Goal: Find specific page/section: Find specific page/section

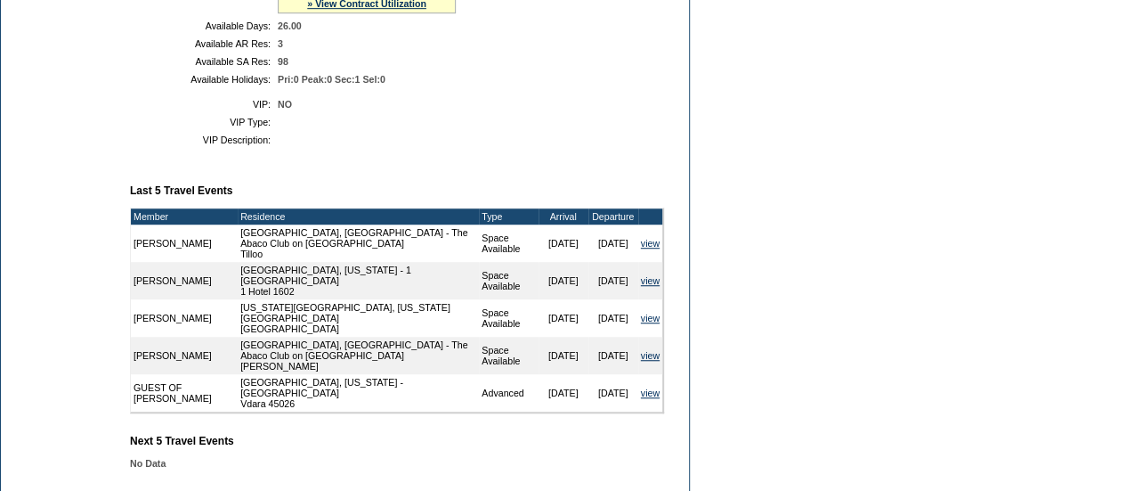
scroll to position [516, 0]
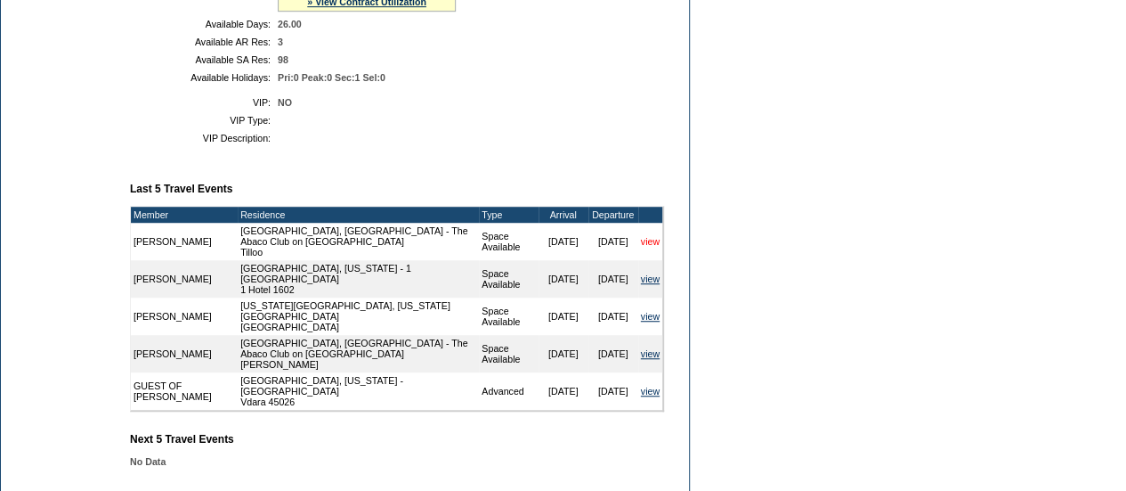
click at [654, 247] on link "view" at bounding box center [650, 241] width 19 height 11
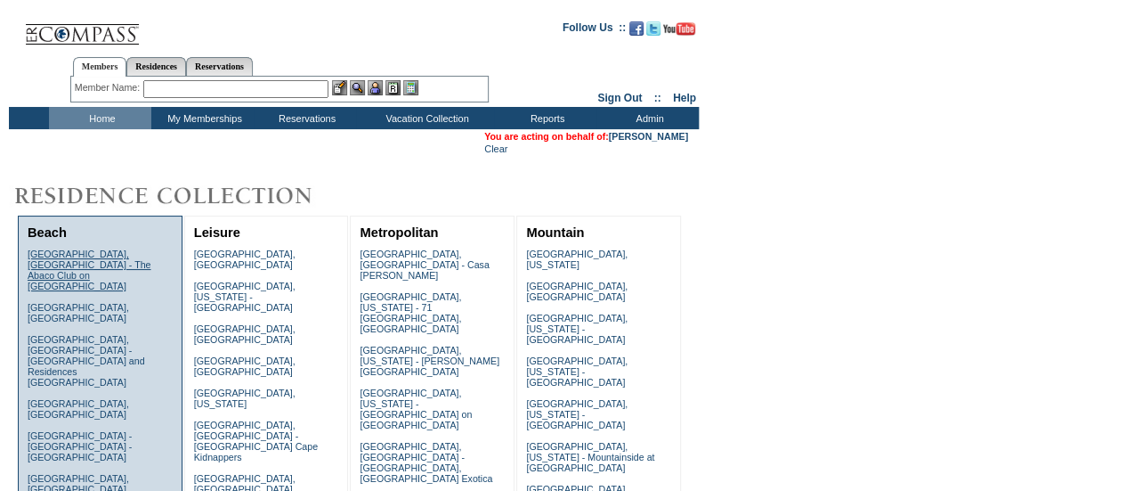
click at [71, 267] on link "[GEOGRAPHIC_DATA], [GEOGRAPHIC_DATA] - The Abaco Club on [GEOGRAPHIC_DATA]" at bounding box center [90, 269] width 124 height 43
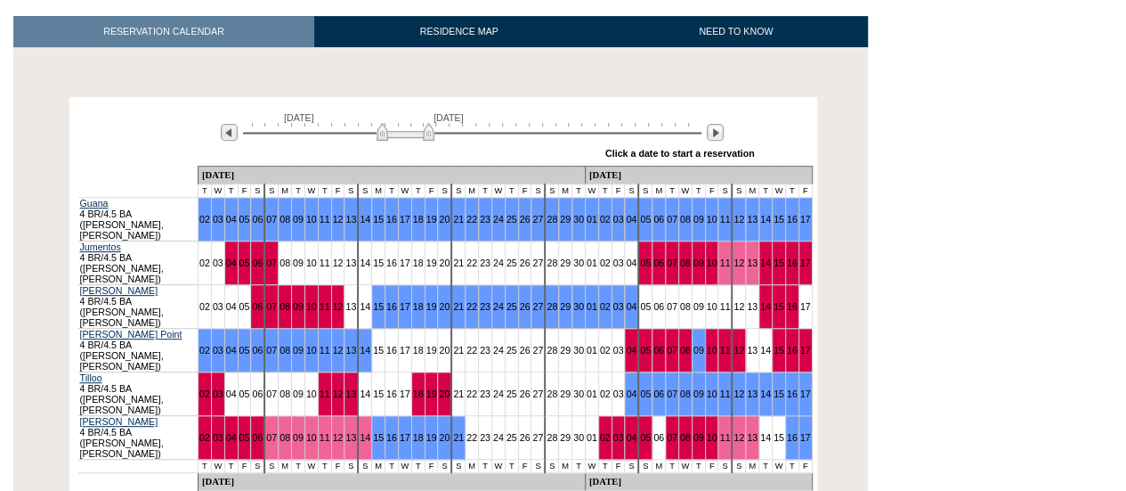
scroll to position [296, 0]
drag, startPoint x: 407, startPoint y: 114, endPoint x: 414, endPoint y: 106, distance: 10.7
click at [414, 123] on img at bounding box center [413, 132] width 58 height 18
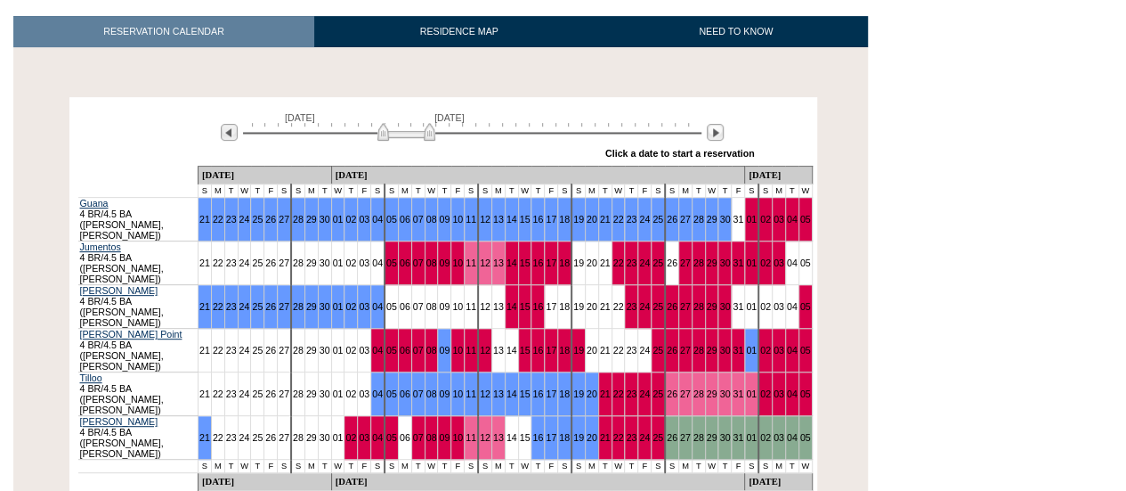
click at [404, 123] on img at bounding box center [407, 132] width 58 height 18
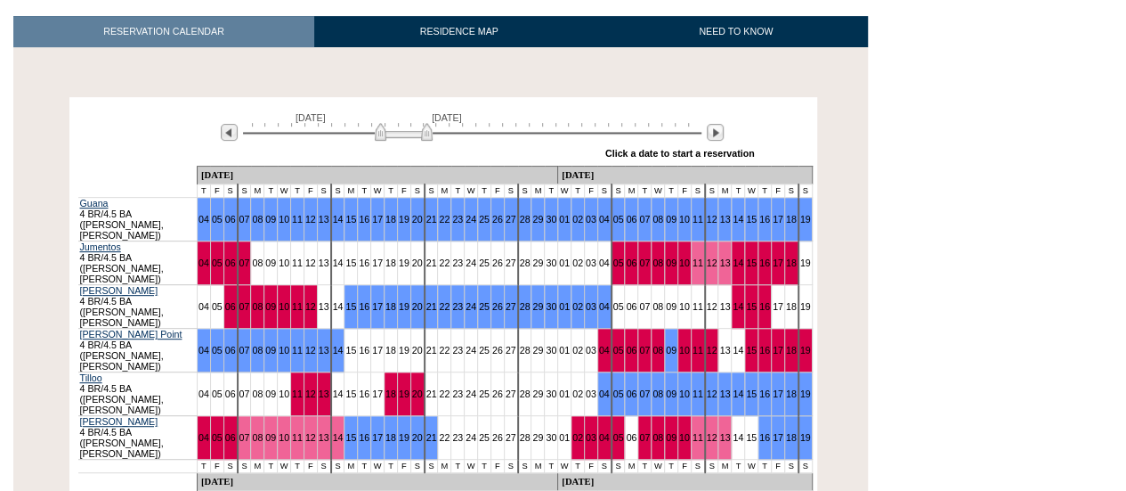
click at [401, 123] on img at bounding box center [404, 132] width 58 height 18
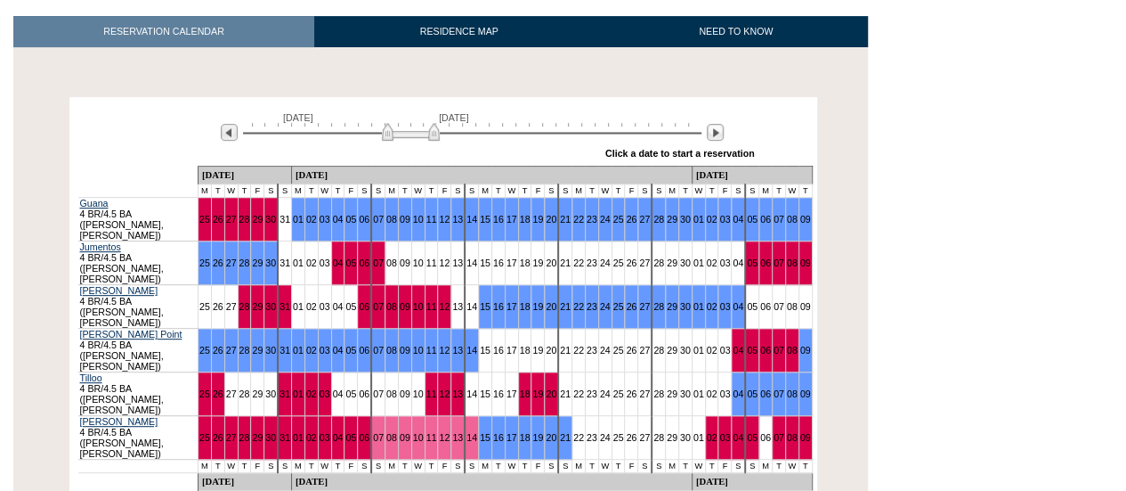
drag, startPoint x: 401, startPoint y: 116, endPoint x: 411, endPoint y: 116, distance: 10.7
click at [411, 123] on img at bounding box center [411, 132] width 58 height 18
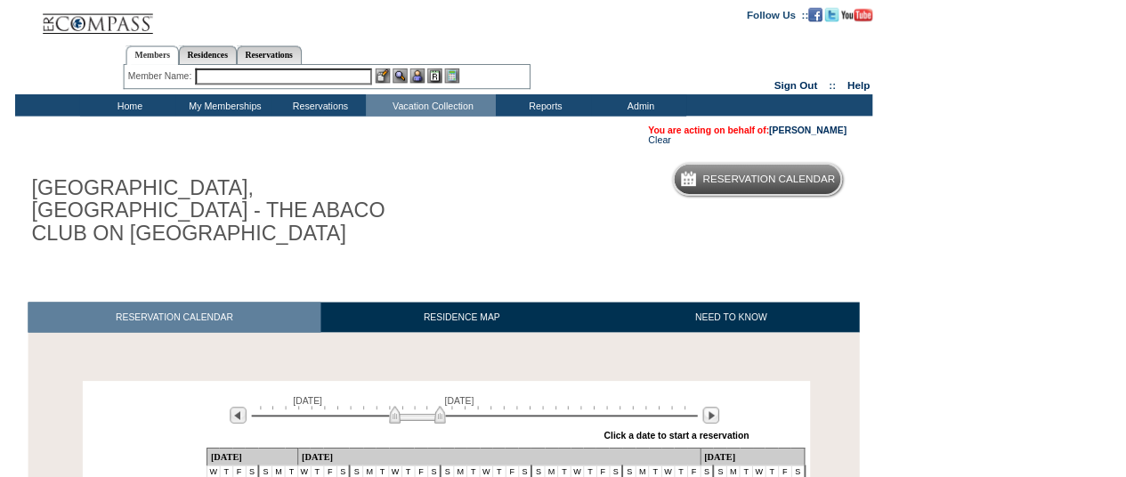
scroll to position [0, 0]
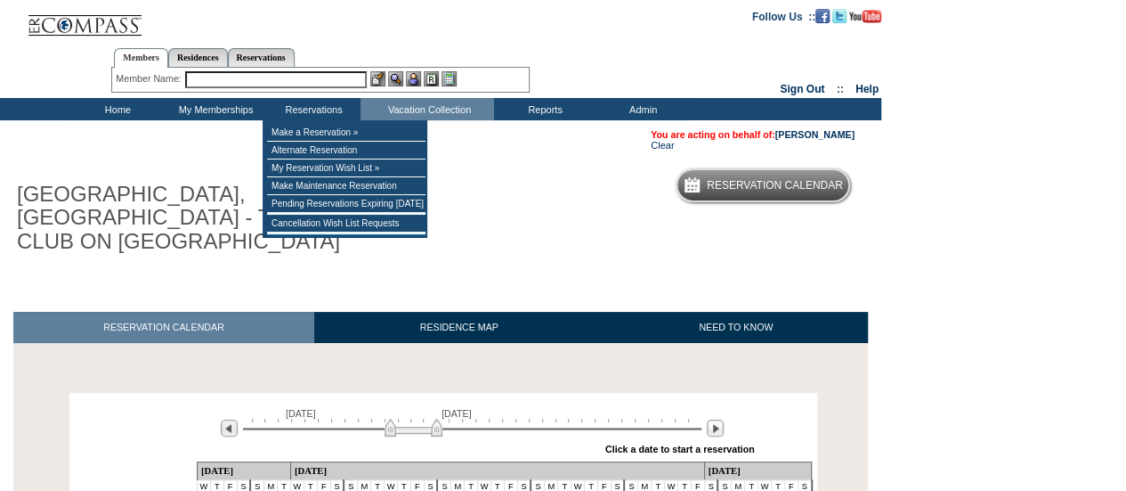
click at [315, 81] on input "text" at bounding box center [276, 79] width 182 height 17
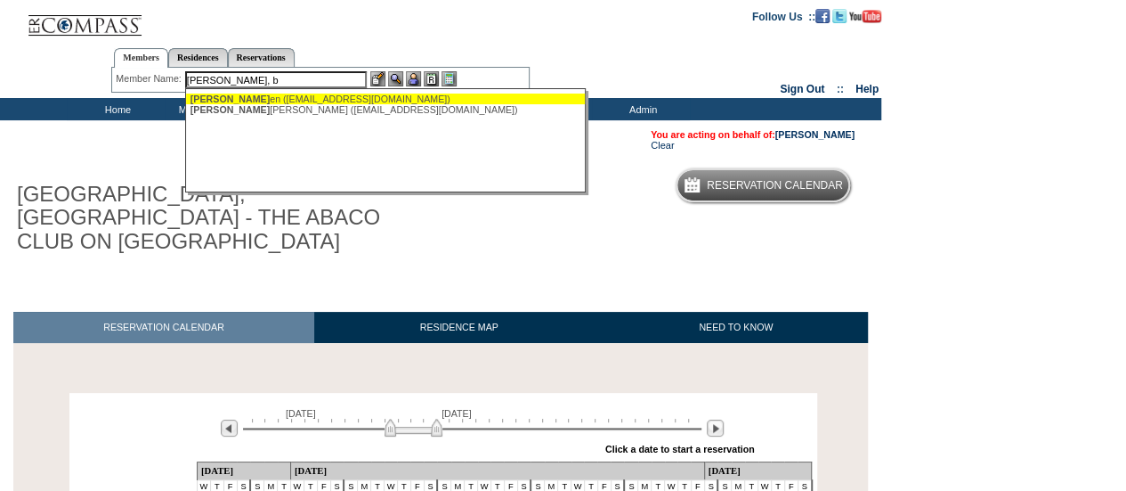
click at [246, 97] on div "Schultz, B en (schultzbd@gmail.com)" at bounding box center [387, 98] width 392 height 11
type input "Schultz, Ben (schultzbd@gmail.com)"
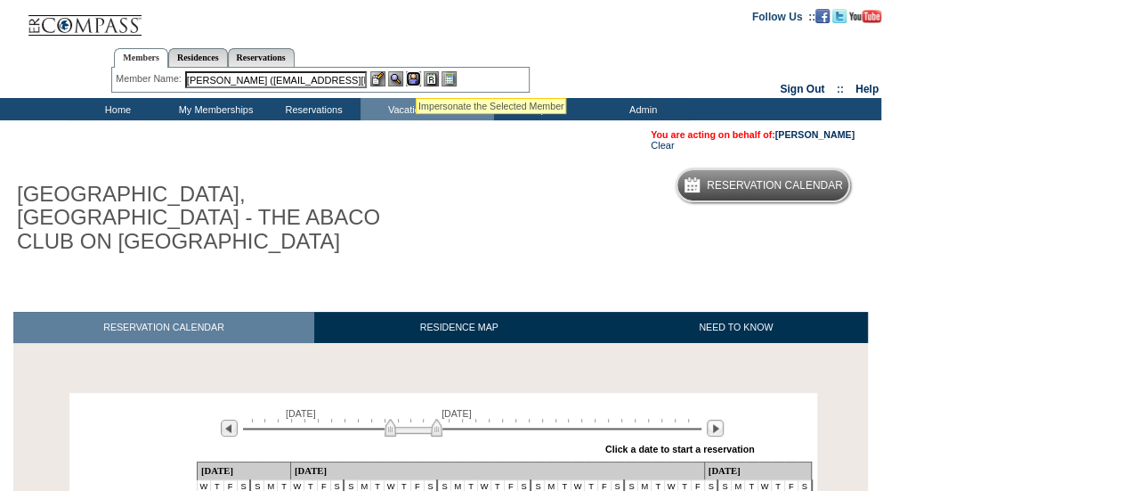
click at [415, 76] on img at bounding box center [413, 78] width 15 height 15
click at [394, 81] on img at bounding box center [395, 78] width 15 height 15
